Goal: Task Accomplishment & Management: Complete application form

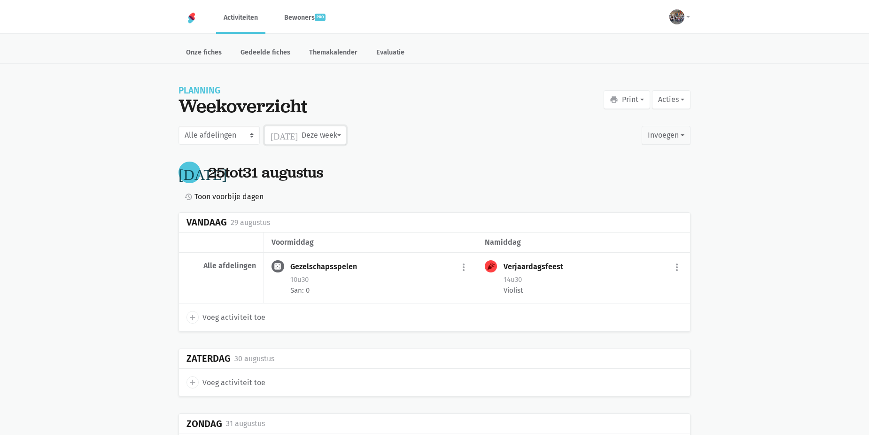
click at [322, 126] on button "[DATE] Deze week" at bounding box center [305, 135] width 81 height 19
click at [306, 226] on label "September" at bounding box center [295, 223] width 61 height 16
click at [0, 0] on input "September" at bounding box center [0, 0] width 0 height 0
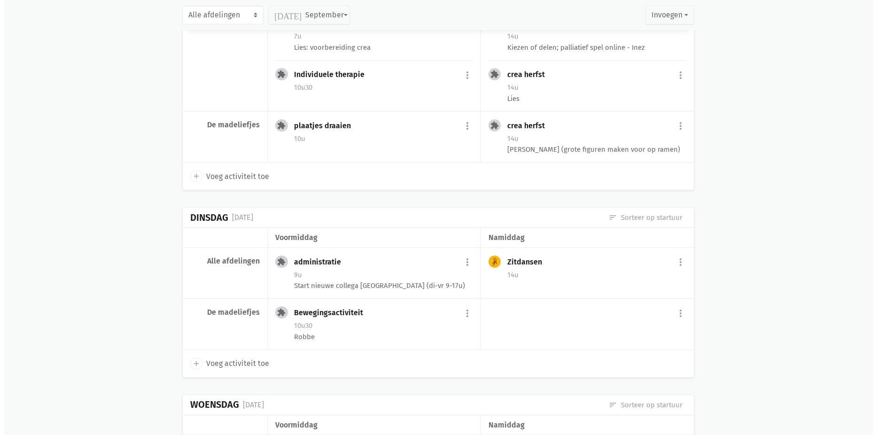
scroll to position [235, 0]
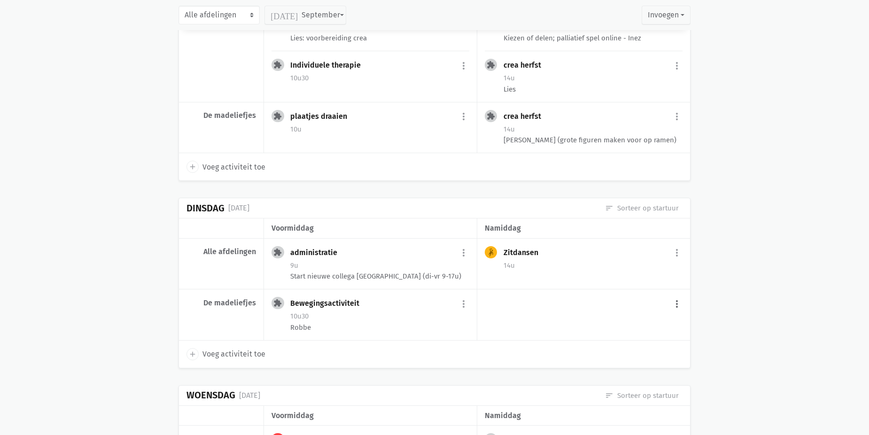
click at [678, 310] on button "more_vert" at bounding box center [676, 304] width 11 height 18
click at [643, 326] on link "add Voeg activiteit toe" at bounding box center [638, 328] width 92 height 16
select select "14:00"
select select "15:00"
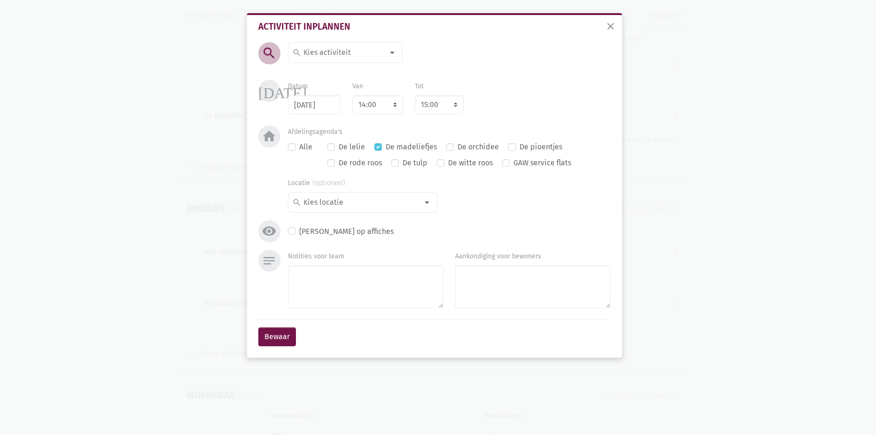
click at [370, 54] on input at bounding box center [342, 53] width 81 height 12
type input "kook"
click at [369, 72] on label "Kook- en bakactiviteit" at bounding box center [341, 71] width 75 height 12
click at [279, 331] on button "Bewaar" at bounding box center [277, 336] width 38 height 19
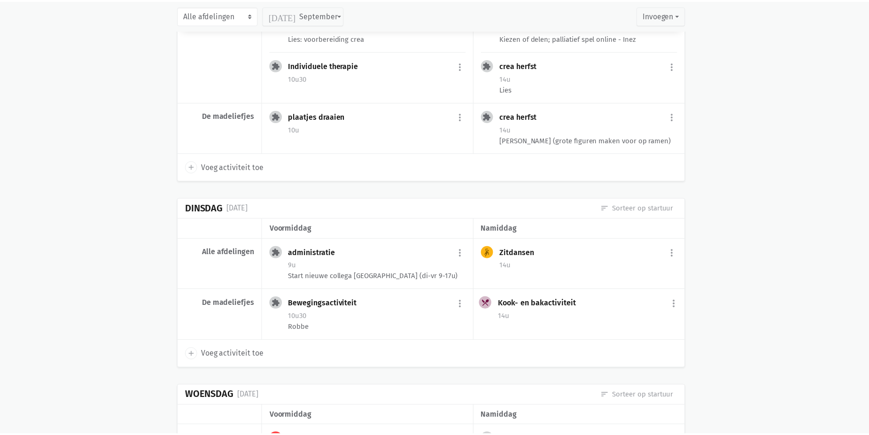
scroll to position [278, 0]
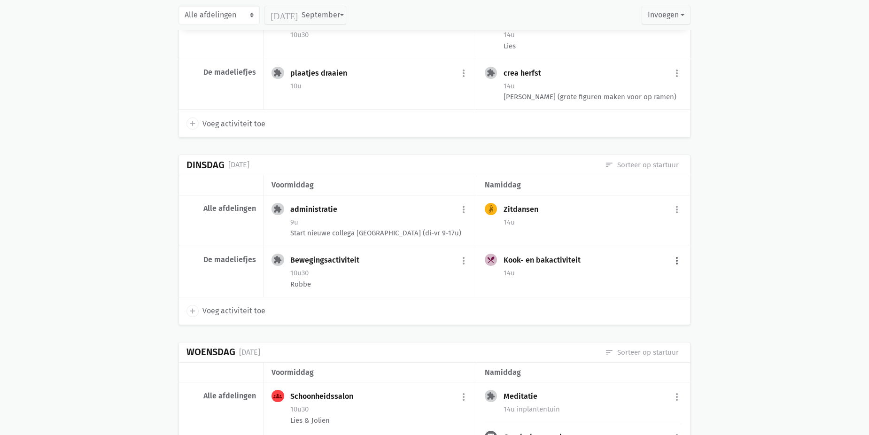
click at [674, 265] on button "more_vert" at bounding box center [676, 261] width 11 height 18
click at [616, 281] on link "edit Bewerk" at bounding box center [646, 281] width 96 height 16
select select "14:00"
select select "15:00"
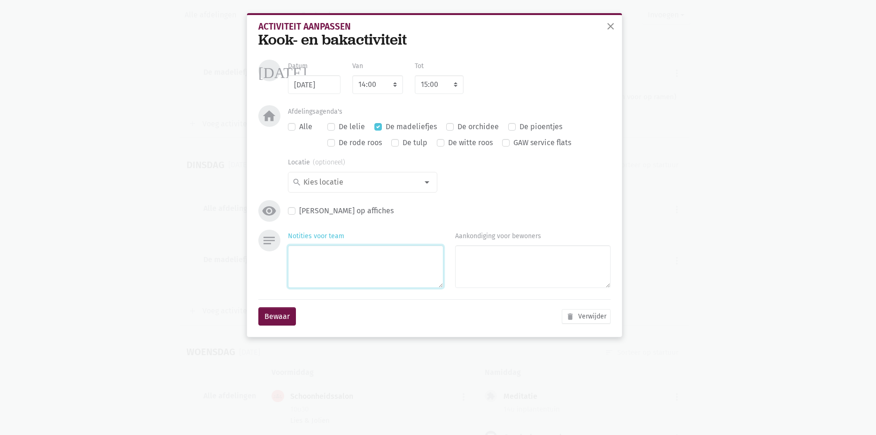
click at [337, 267] on textarea "Notities voor team" at bounding box center [366, 266] width 156 height 43
type textarea "Jolien en Kitty"
click at [267, 312] on button "Bewaar" at bounding box center [277, 316] width 38 height 19
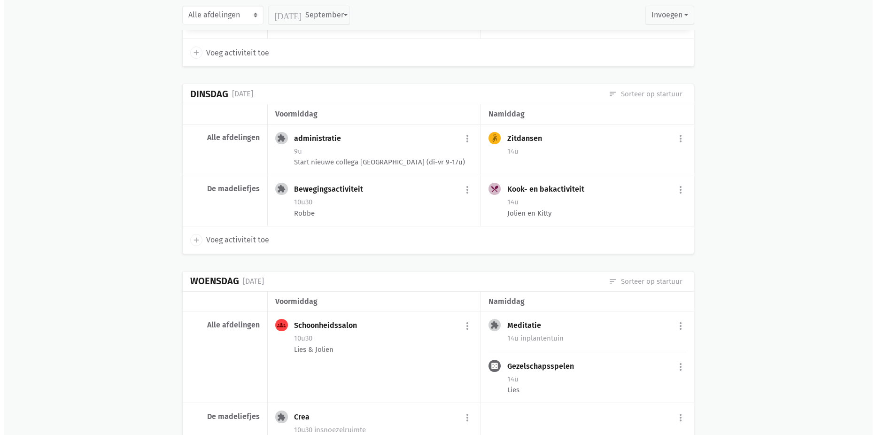
scroll to position [372, 0]
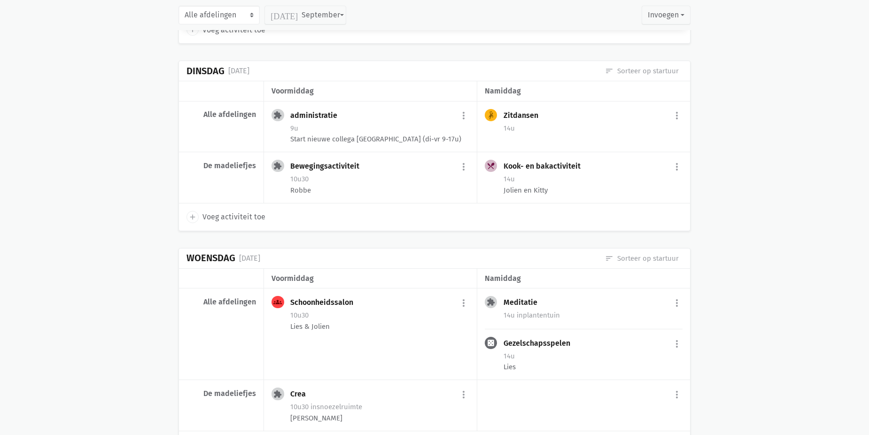
click at [243, 218] on span "Voeg activiteit toe" at bounding box center [233, 217] width 63 height 12
select select "14:00"
select select "15:00"
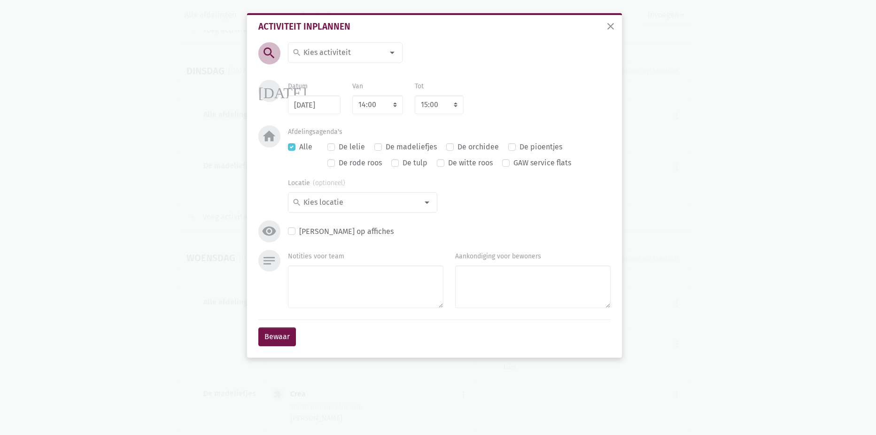
click at [353, 55] on input at bounding box center [342, 53] width 81 height 12
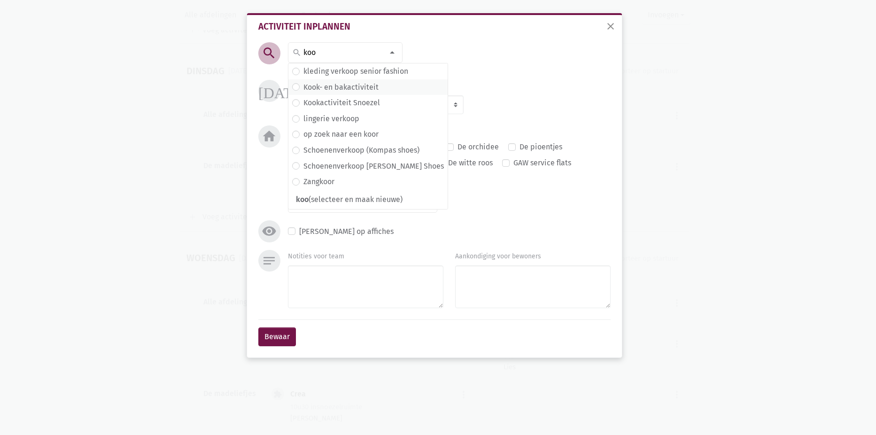
type input "koo"
click at [351, 80] on span "Kook- en bakactiviteit" at bounding box center [367, 87] width 159 height 16
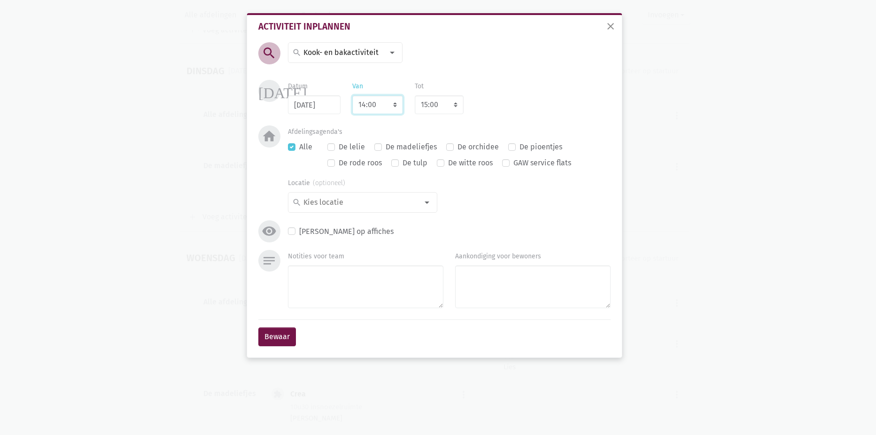
drag, startPoint x: 370, startPoint y: 108, endPoint x: 372, endPoint y: 113, distance: 5.7
click at [370, 108] on select "7:00 7:15 7:30 7:45 8:00 8:15 8:30 8:45 9:00 9:15 9:30 9:45 10:00 10:15 10:30 1…" at bounding box center [377, 104] width 51 height 19
select select "10:30"
click at [352, 95] on select "7:00 7:15 7:30 7:45 8:00 8:15 8:30 8:45 9:00 9:15 9:30 9:45 10:00 10:15 10:30 1…" at bounding box center [377, 104] width 51 height 19
click at [495, 119] on div "[DATE] Datum [DATE] Van 7:00 7:15 7:30 7:45 8:00 8:15 8:30 8:45 9:00 9:15 9:30 …" at bounding box center [434, 103] width 357 height 46
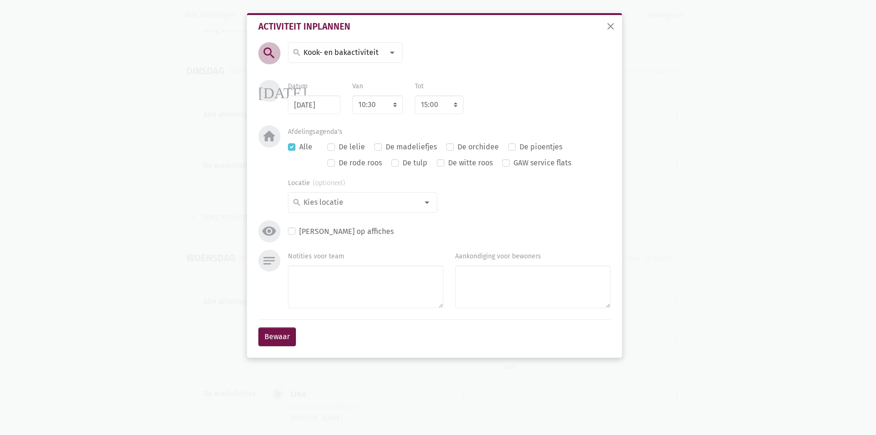
select select "11:30"
click at [350, 313] on div "notes Notities voor team Aankondiging voor bewoners" at bounding box center [434, 285] width 357 height 70
click at [402, 290] on textarea "Notities voor team" at bounding box center [366, 286] width 156 height 43
type textarea "Wafeldeeg maken"
click at [272, 341] on button "Bewaar" at bounding box center [277, 336] width 38 height 19
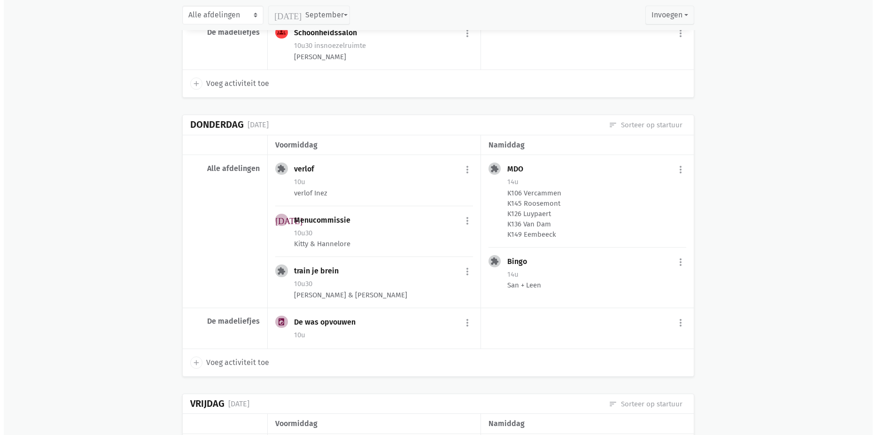
scroll to position [2371, 0]
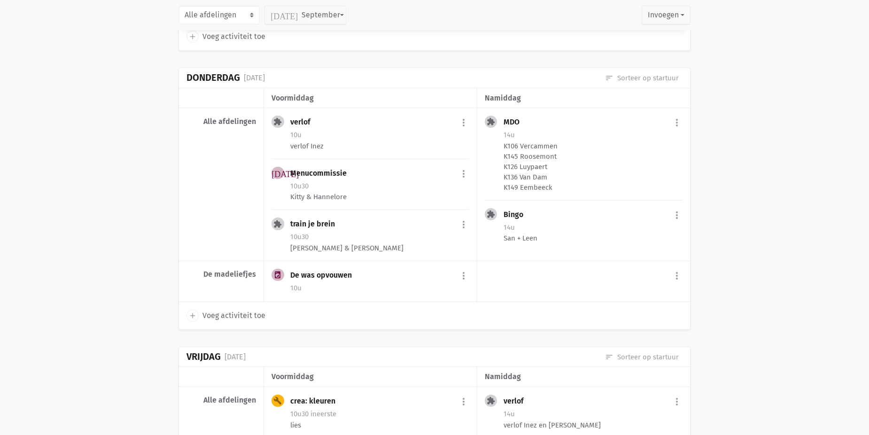
click at [227, 322] on span "Voeg activiteit toe" at bounding box center [233, 316] width 63 height 12
select select "14:00"
select select "15:00"
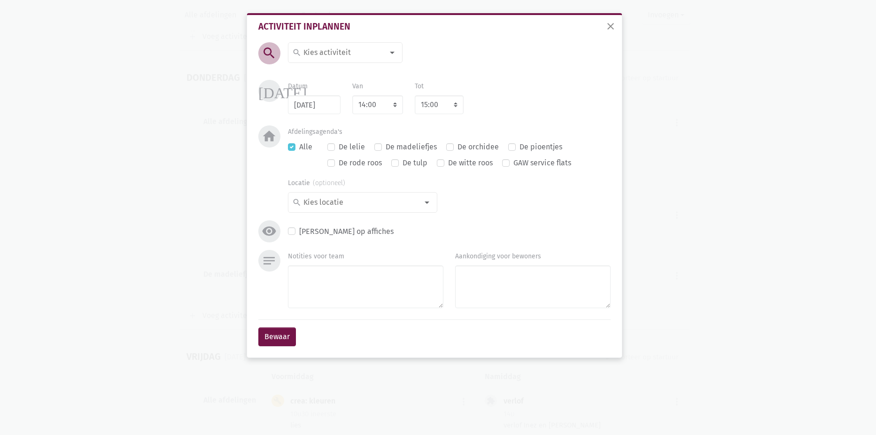
click at [326, 49] on input at bounding box center [342, 53] width 81 height 12
type input "apero"
click at [332, 70] on span "Apero" at bounding box center [345, 71] width 106 height 12
click at [505, 76] on div "search search [DATE] 2de handswinkel [GEOGRAPHIC_DATA] administratie adventkran…" at bounding box center [434, 146] width 357 height 208
drag, startPoint x: 378, startPoint y: 286, endPoint x: 369, endPoint y: 301, distance: 17.9
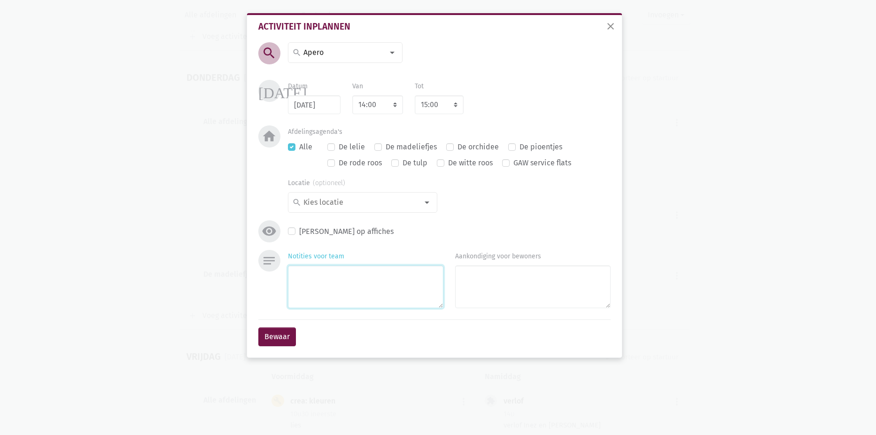
click at [375, 289] on textarea "Notities voor team" at bounding box center [366, 286] width 156 height 43
type textarea "Jolien en Julie"
click at [406, 150] on label "De madeliefjes" at bounding box center [411, 147] width 51 height 12
click at [382, 150] on input "De madeliefjes" at bounding box center [378, 146] width 8 height 10
checkbox input "true"
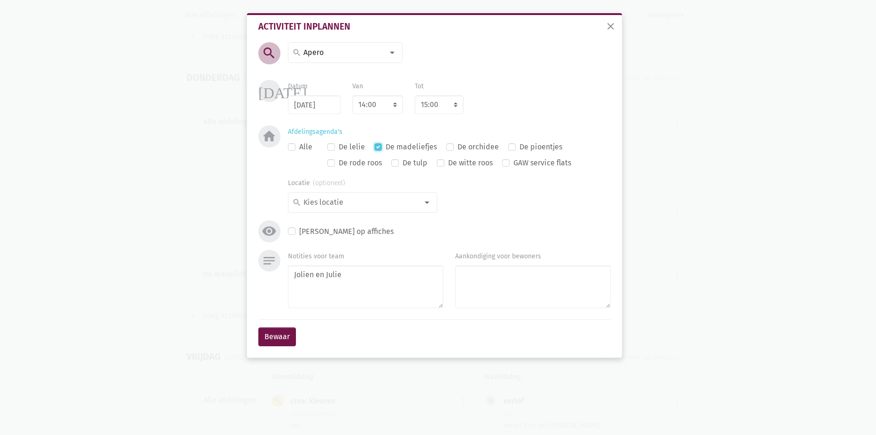
checkbox input "false"
click at [279, 332] on button "Bewaar" at bounding box center [277, 336] width 38 height 19
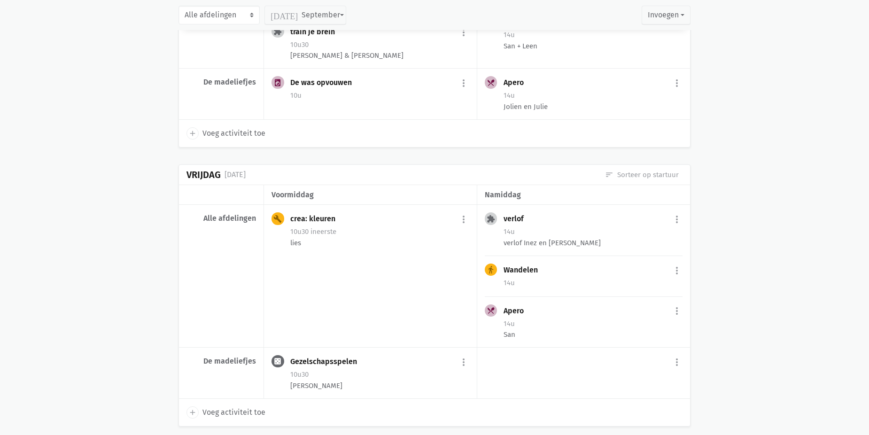
scroll to position [2558, 0]
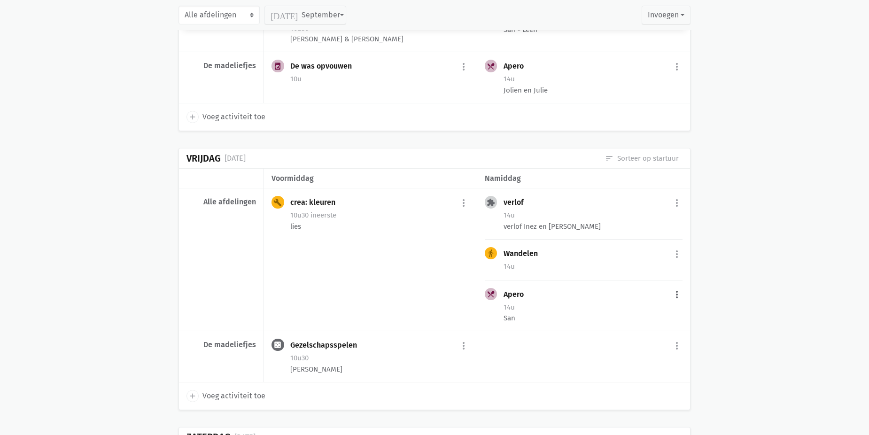
click at [680, 301] on button "more_vert" at bounding box center [676, 295] width 11 height 18
click at [648, 321] on link "edit Bewerk" at bounding box center [646, 315] width 96 height 16
select select "14:00"
select select "15:00"
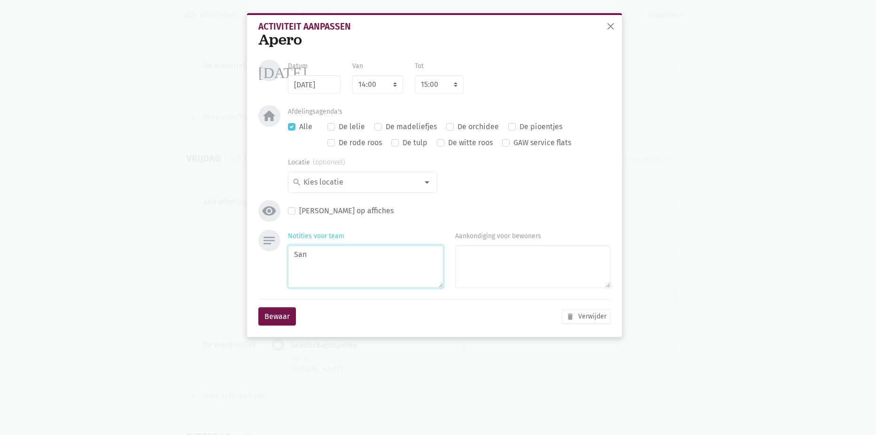
click at [358, 278] on textarea "San" at bounding box center [366, 266] width 156 height 43
click at [612, 29] on span "close" at bounding box center [610, 26] width 11 height 11
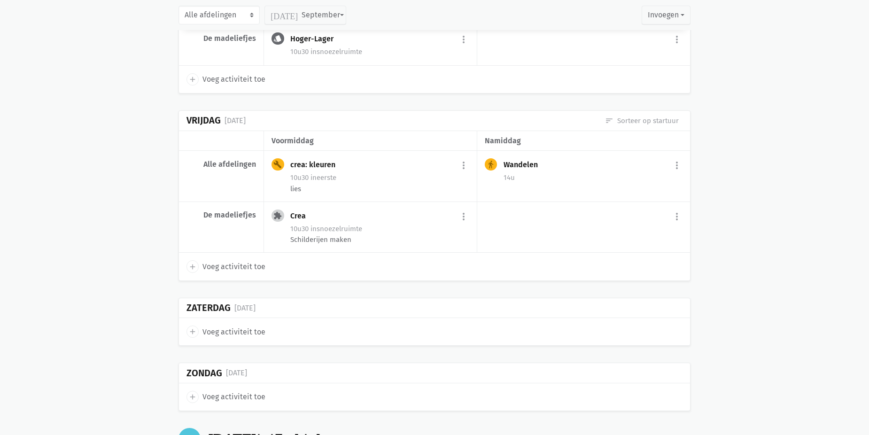
scroll to position [5419, 0]
